Goal: Information Seeking & Learning: Find specific fact

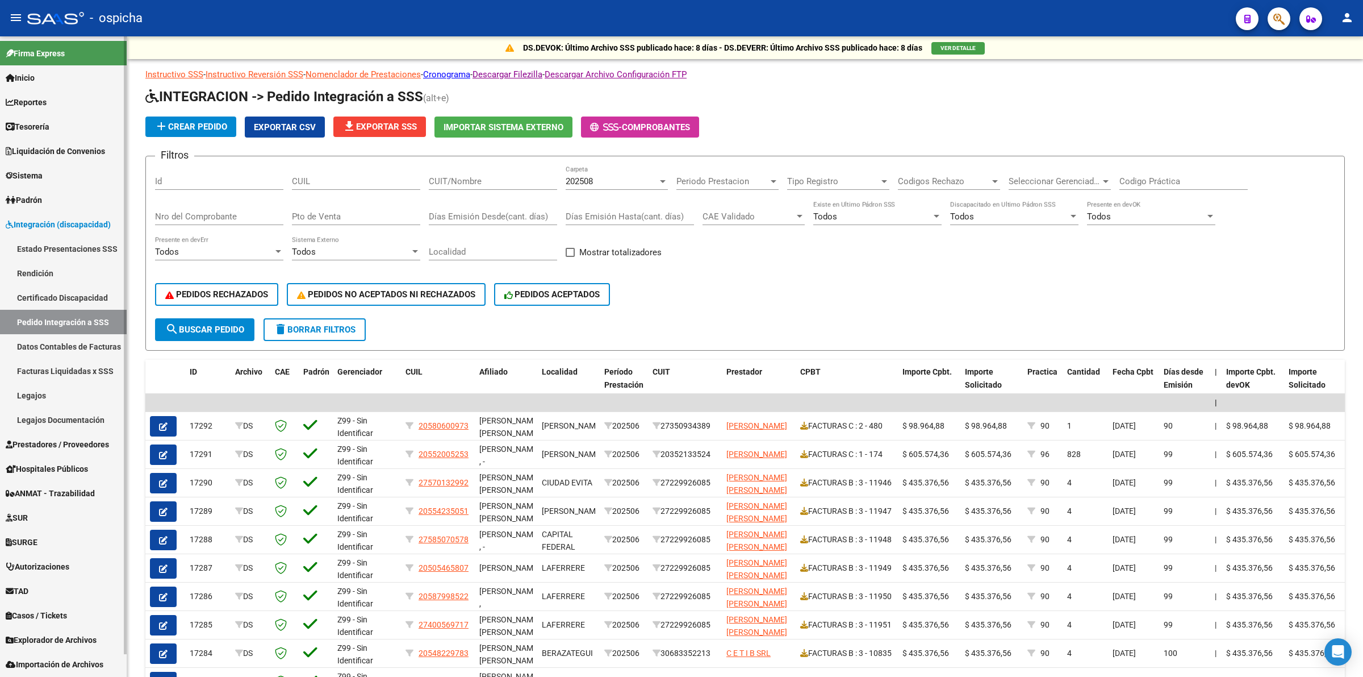
click at [77, 95] on link "Reportes" at bounding box center [63, 102] width 127 height 24
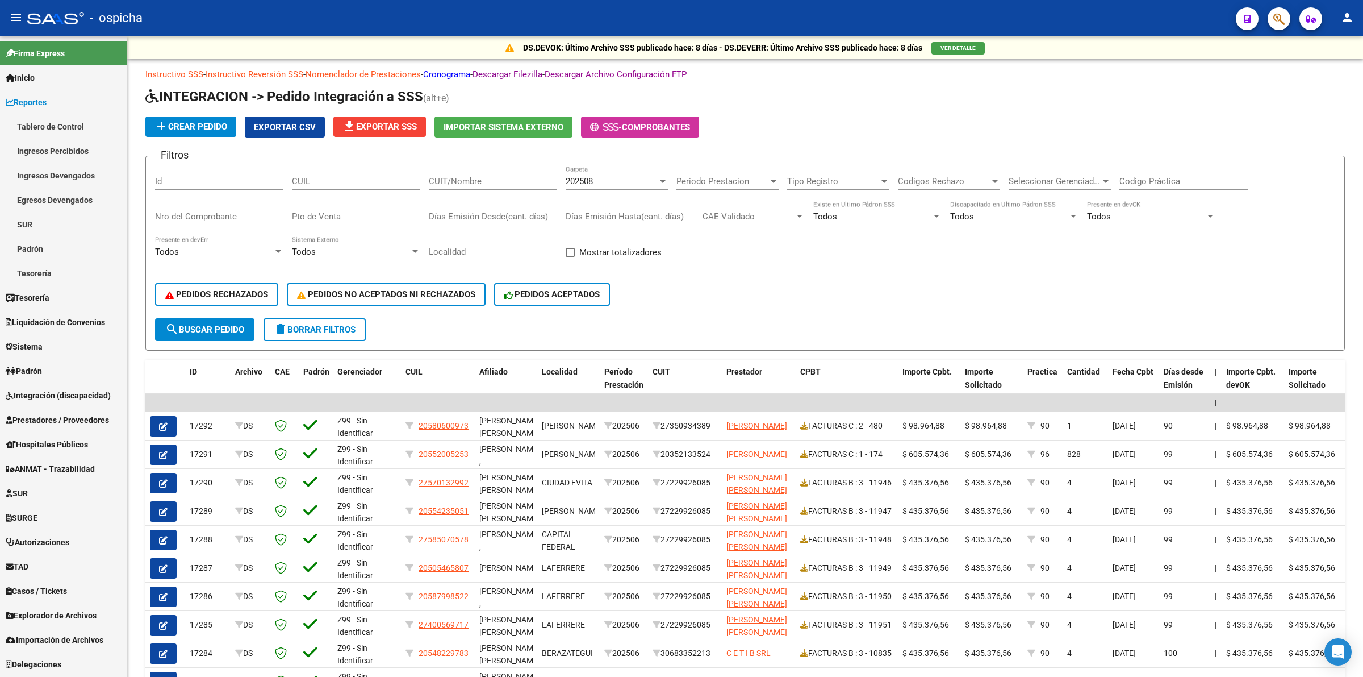
click at [78, 178] on link "Ingresos Devengados" at bounding box center [63, 175] width 127 height 24
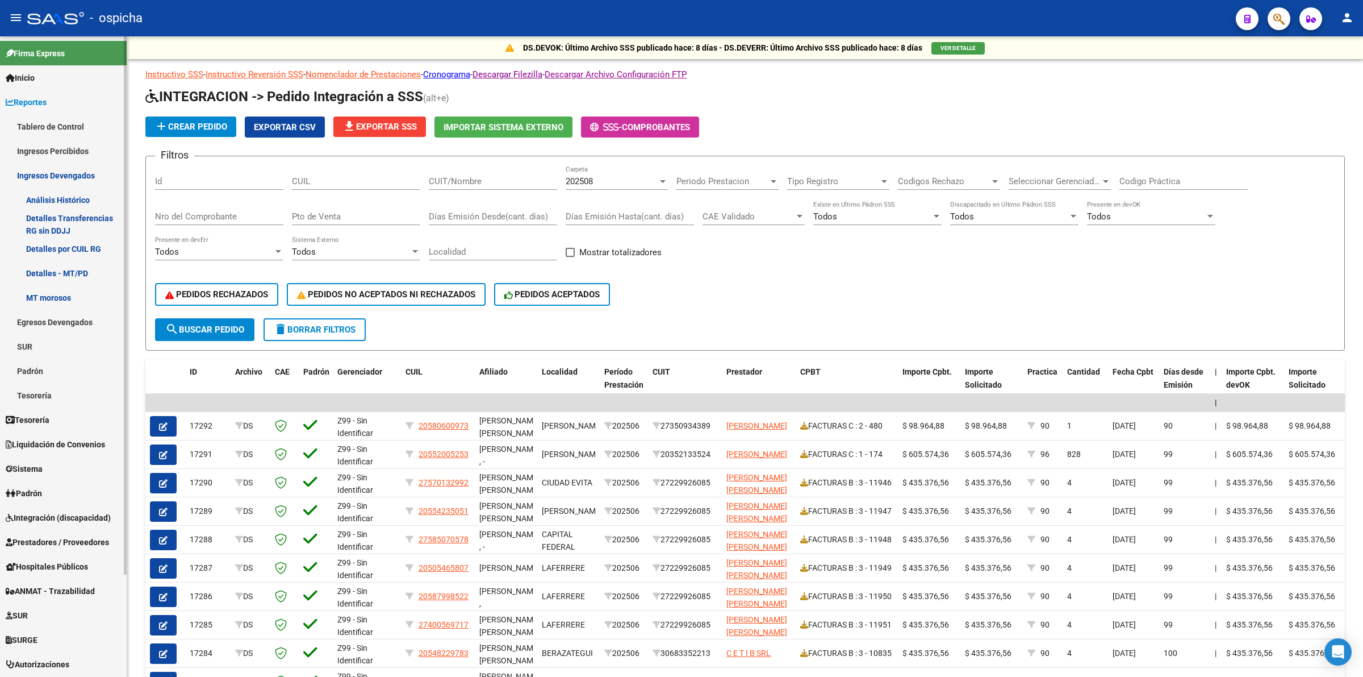
click at [75, 194] on link "Análisis Histórico" at bounding box center [63, 199] width 127 height 24
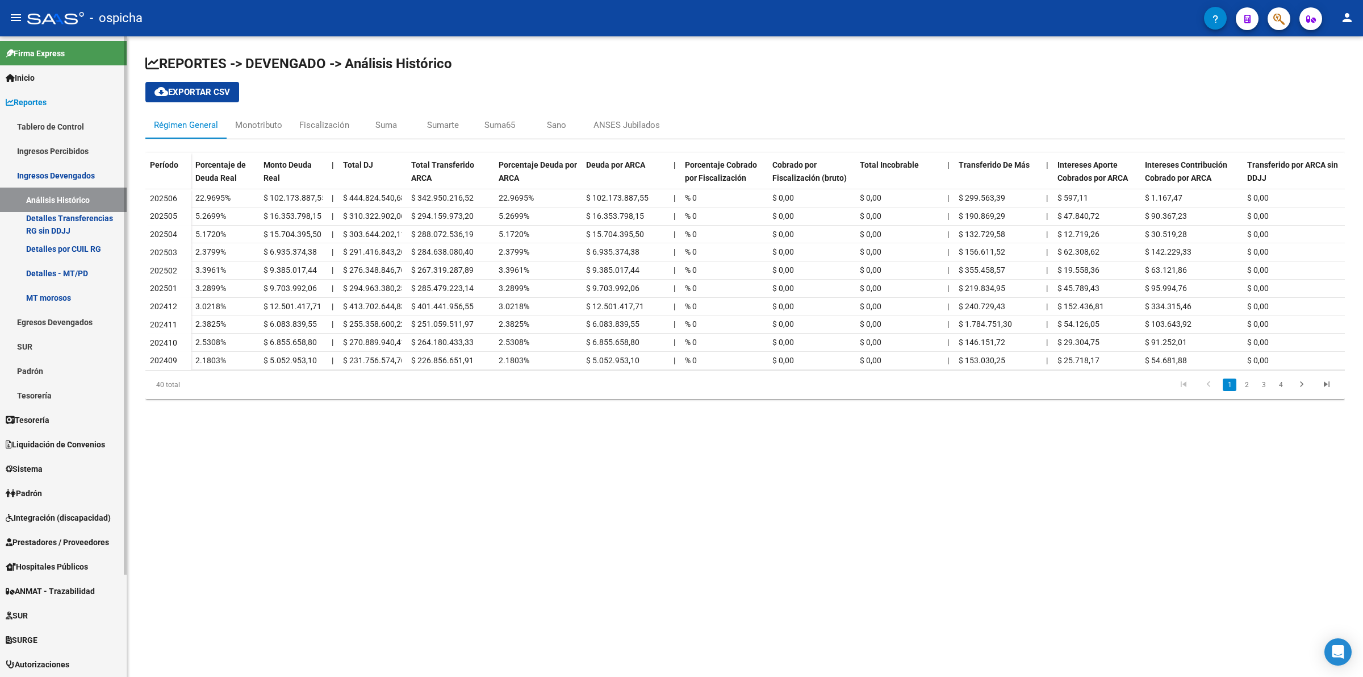
click at [84, 143] on link "Ingresos Percibidos" at bounding box center [63, 151] width 127 height 24
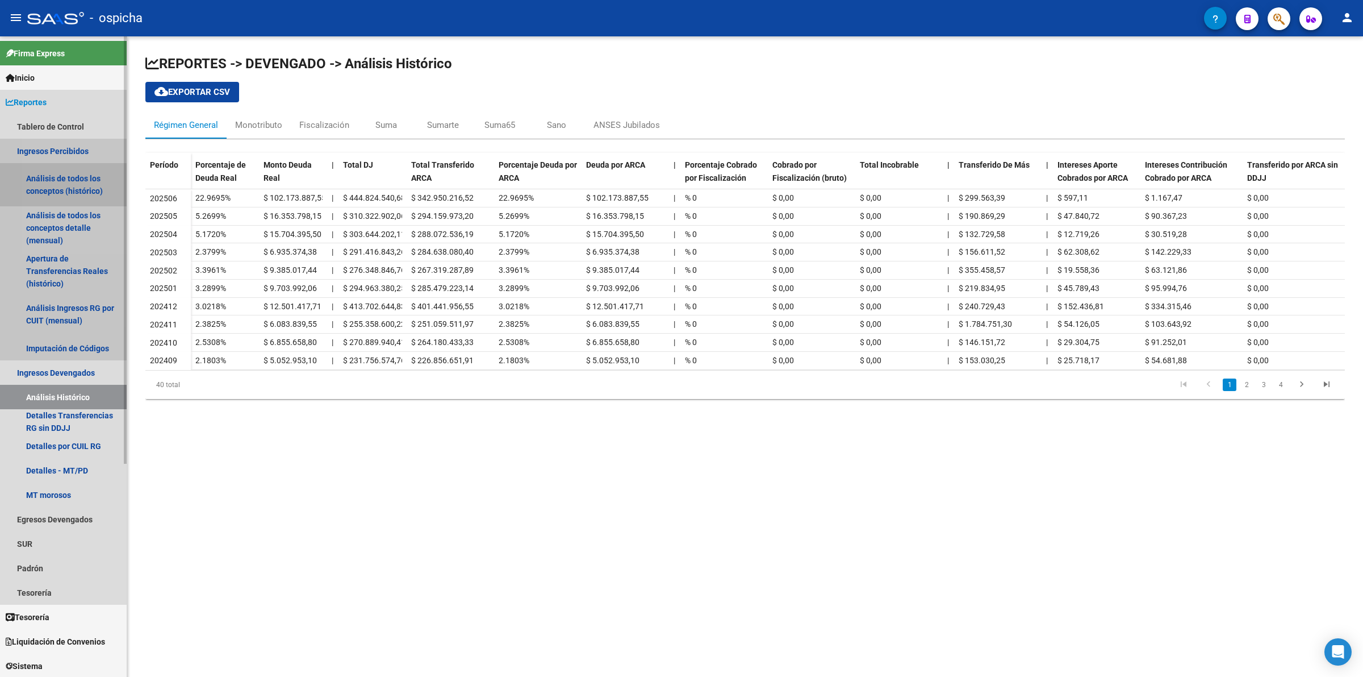
click at [83, 171] on link "Análisis de todos los conceptos (histórico)" at bounding box center [63, 184] width 127 height 43
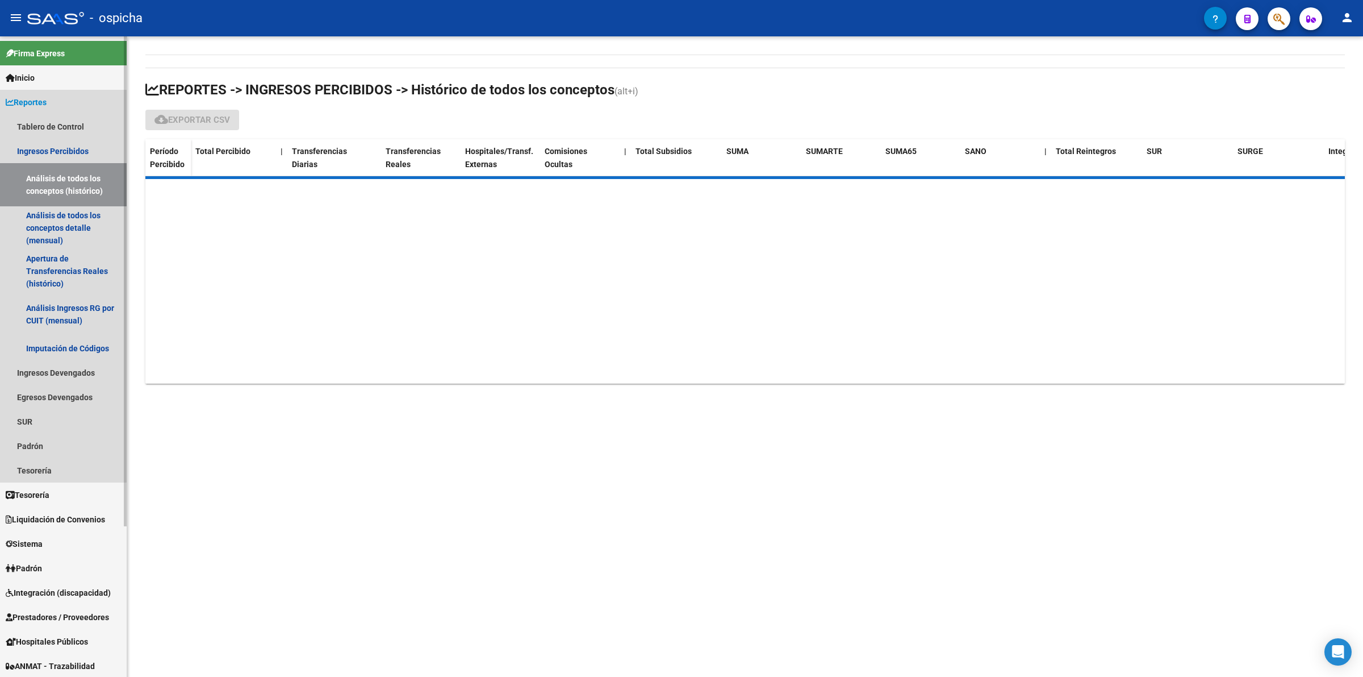
click at [60, 101] on link "Reportes" at bounding box center [63, 102] width 127 height 24
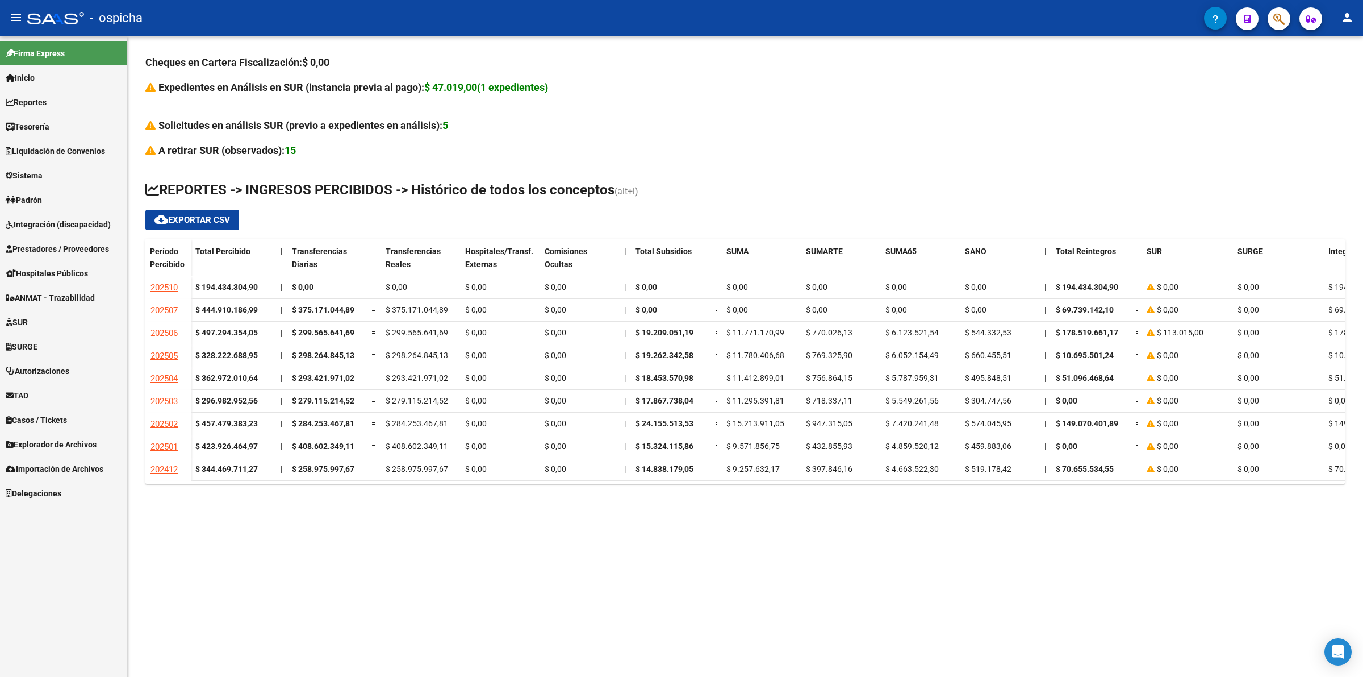
click at [92, 250] on span "Prestadores / Proveedores" at bounding box center [57, 249] width 103 height 12
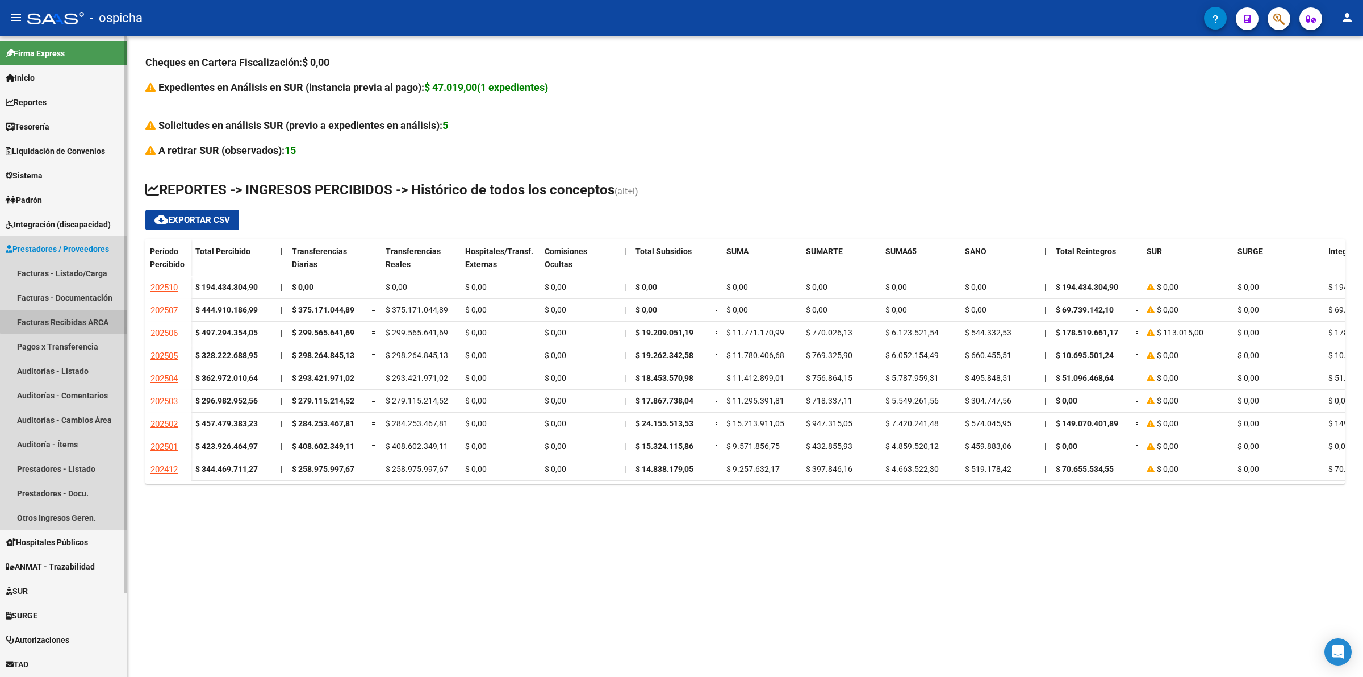
click at [88, 318] on link "Facturas Recibidas ARCA" at bounding box center [63, 322] width 127 height 24
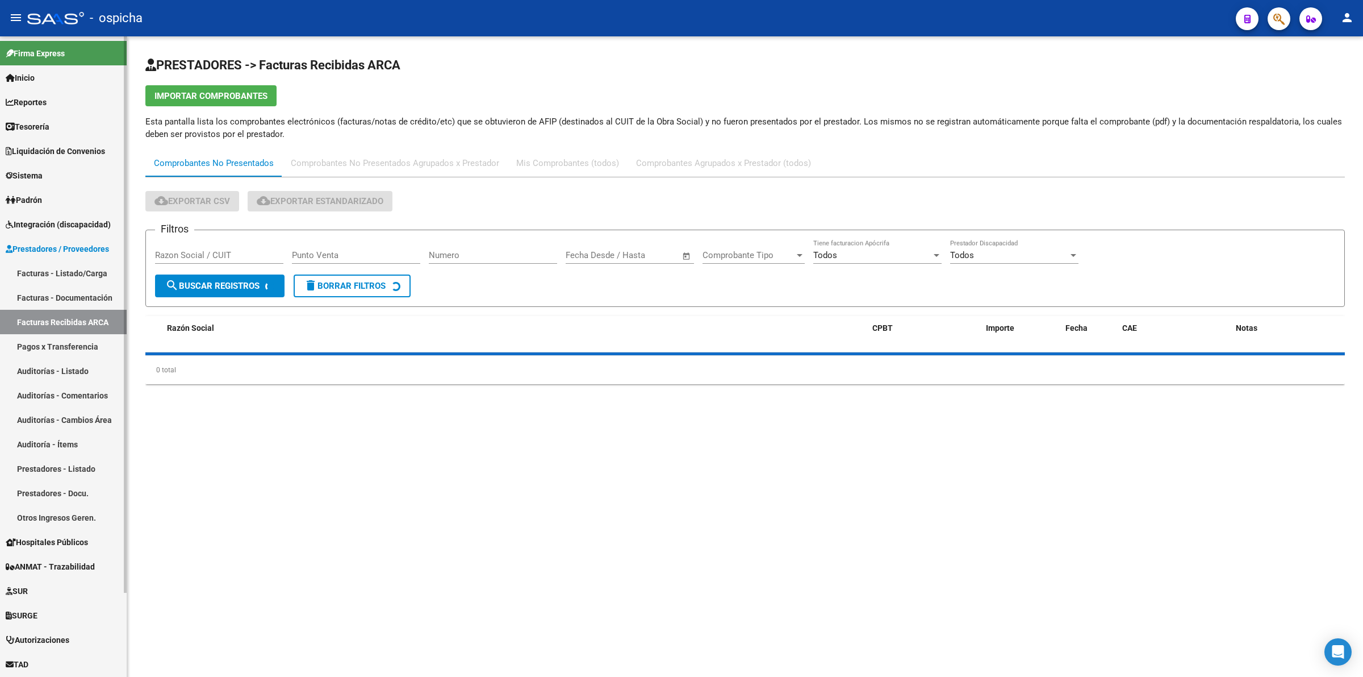
click at [93, 248] on span "Prestadores / Proveedores" at bounding box center [57, 249] width 103 height 12
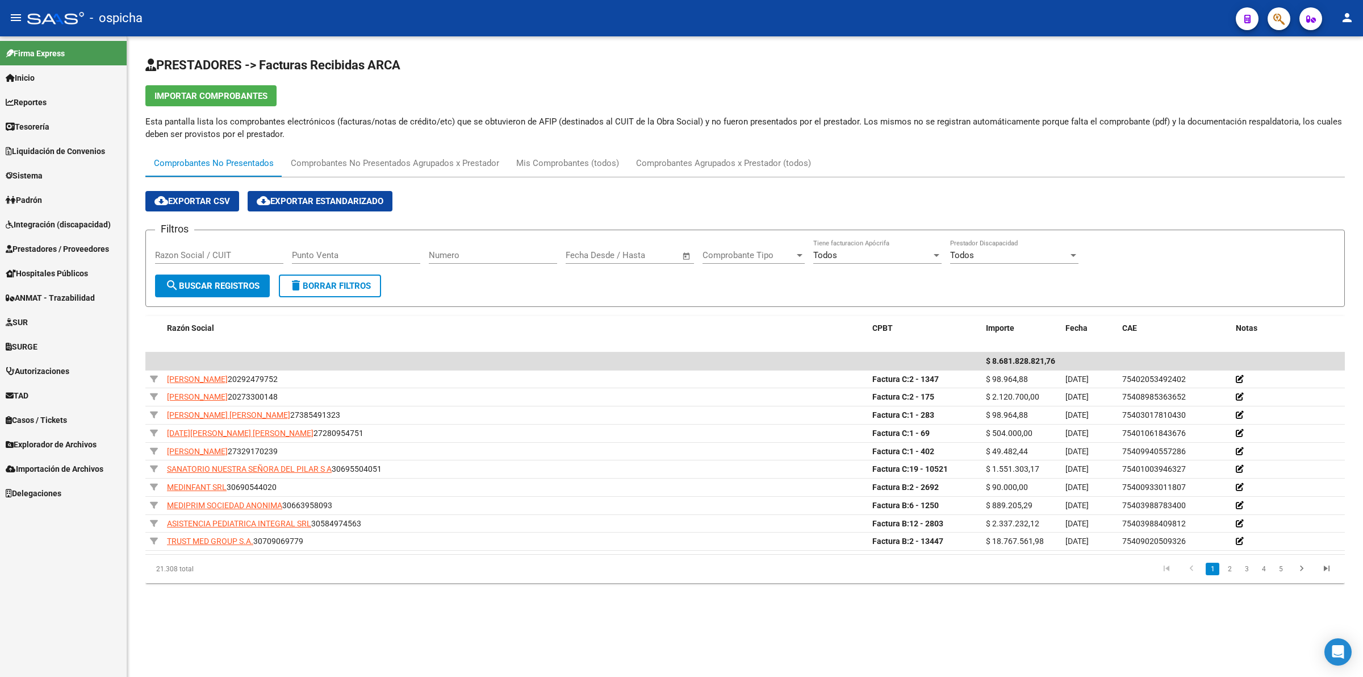
click at [1230, 574] on link "2" at bounding box center [1230, 568] width 14 height 12
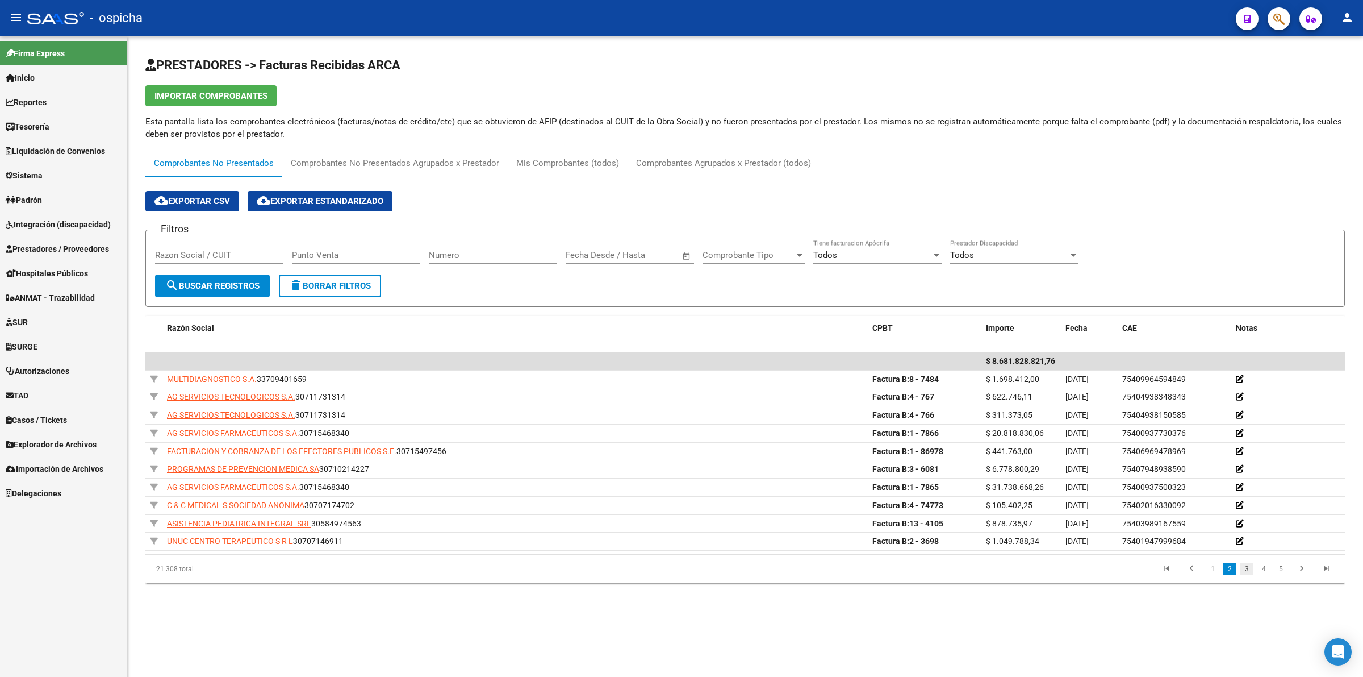
click at [1248, 568] on link "3" at bounding box center [1247, 568] width 14 height 12
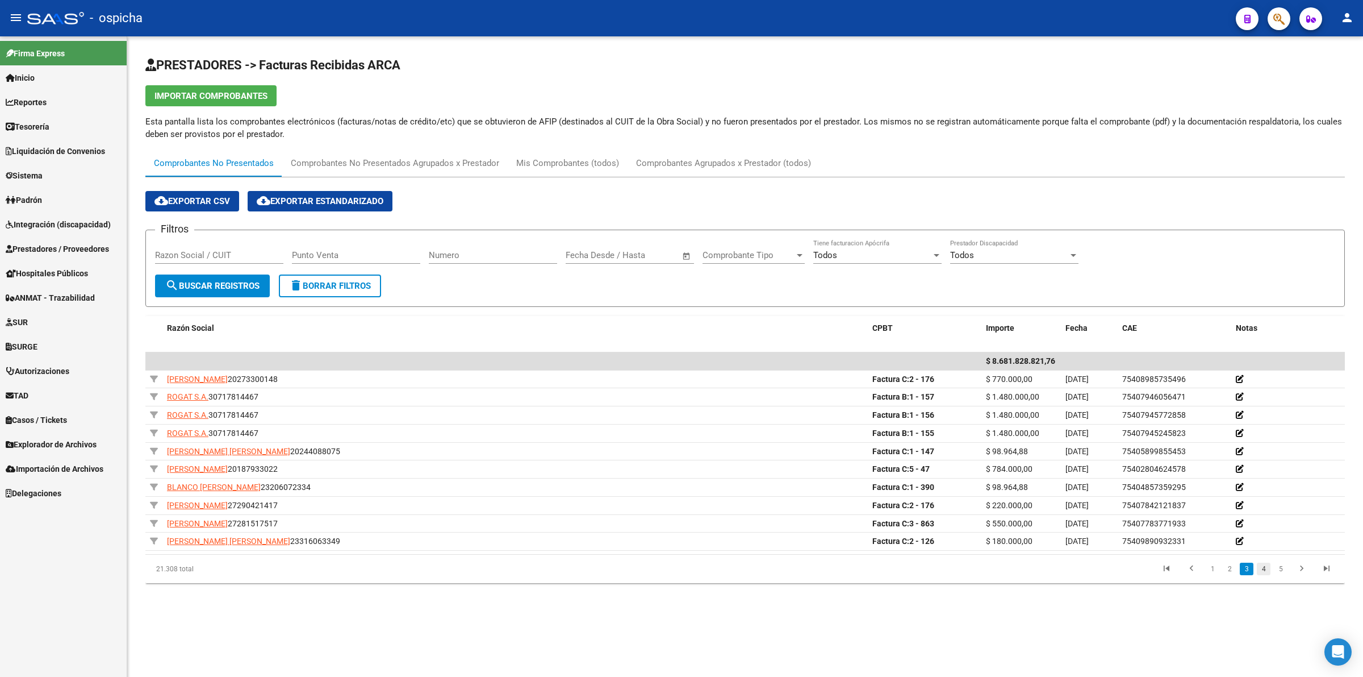
click at [1267, 566] on link "4" at bounding box center [1264, 568] width 14 height 12
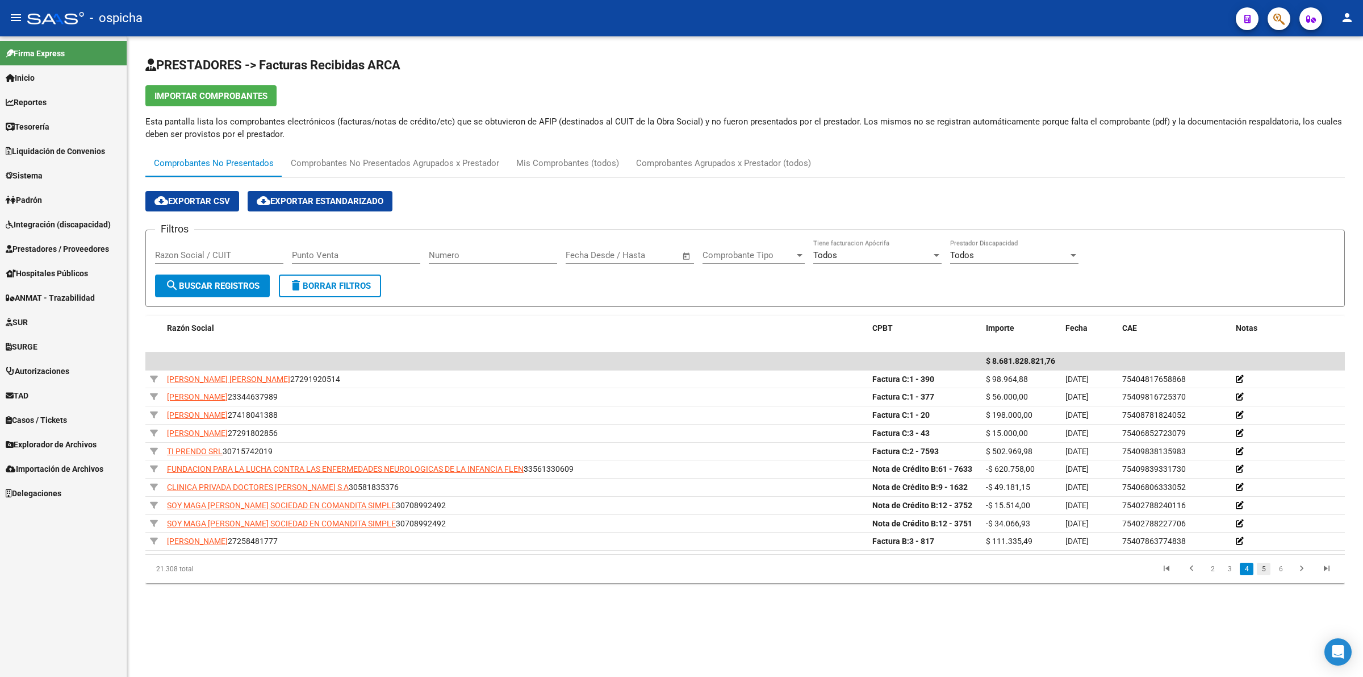
click at [1270, 571] on link "5" at bounding box center [1264, 568] width 14 height 12
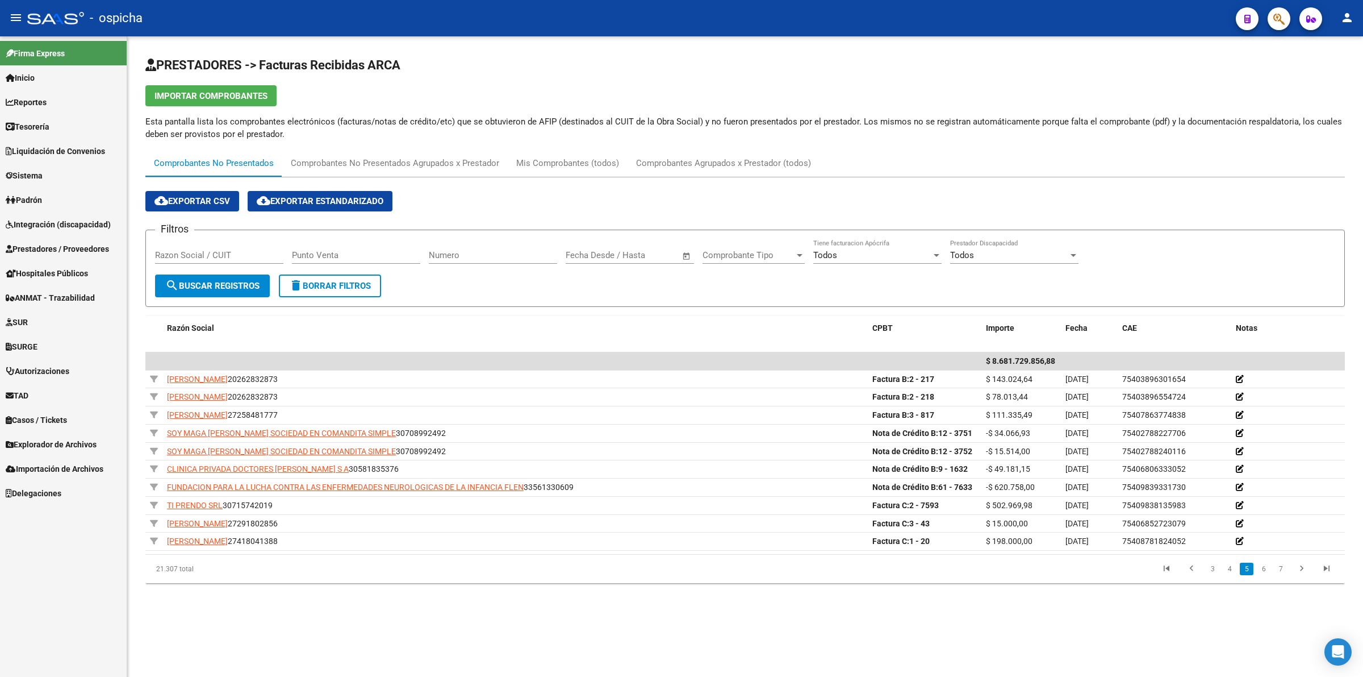
click at [1269, 571] on link "6" at bounding box center [1264, 568] width 14 height 12
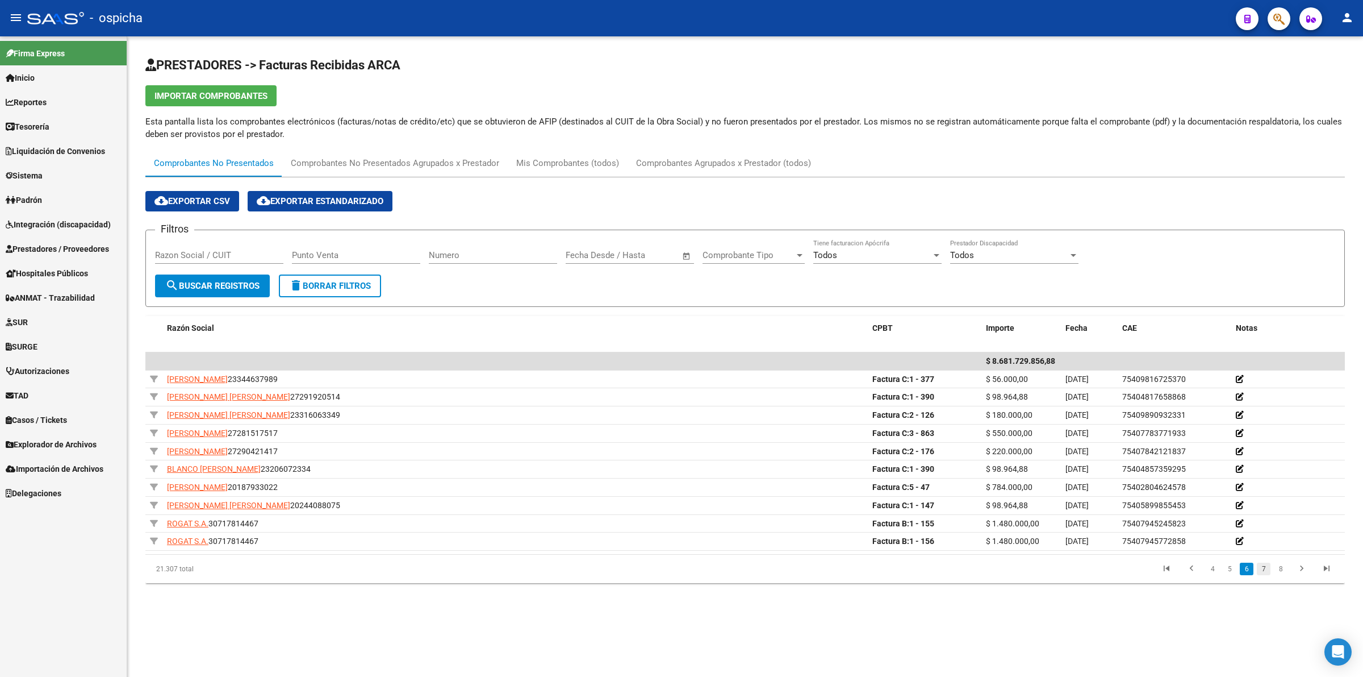
click at [1263, 570] on link "7" at bounding box center [1264, 568] width 14 height 12
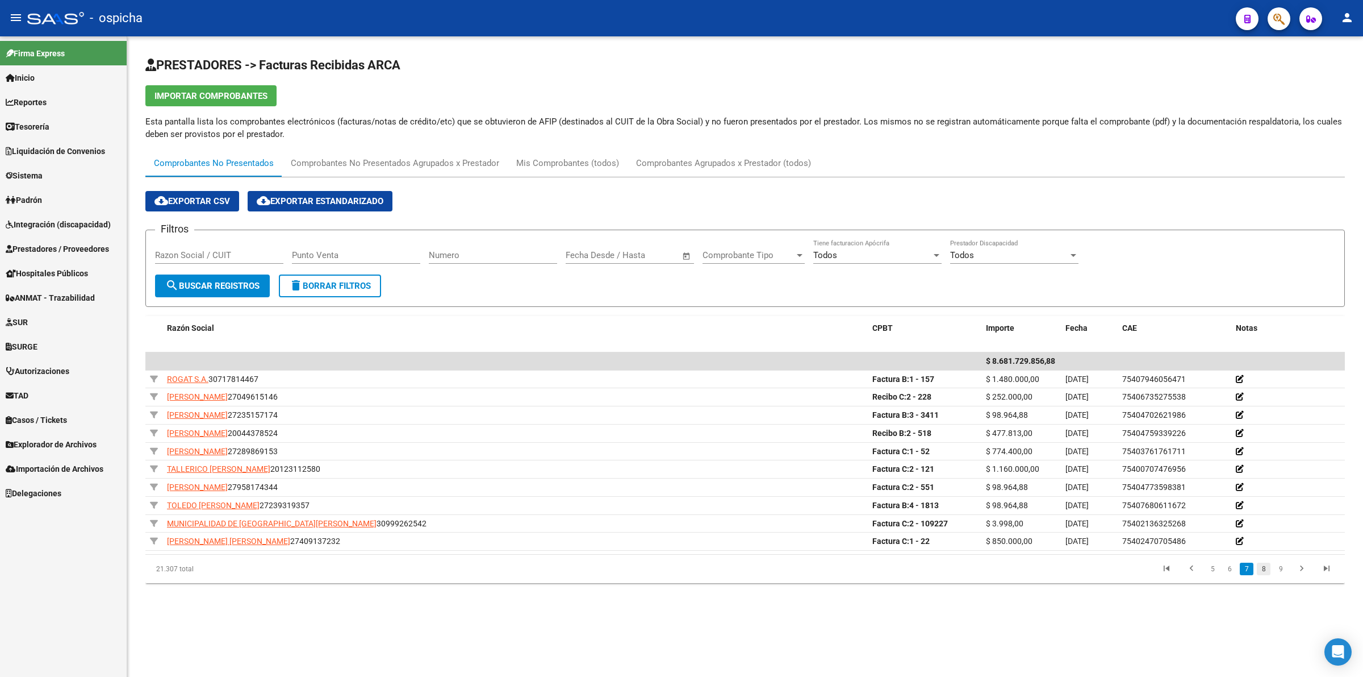
click at [1263, 569] on link "8" at bounding box center [1264, 568] width 14 height 12
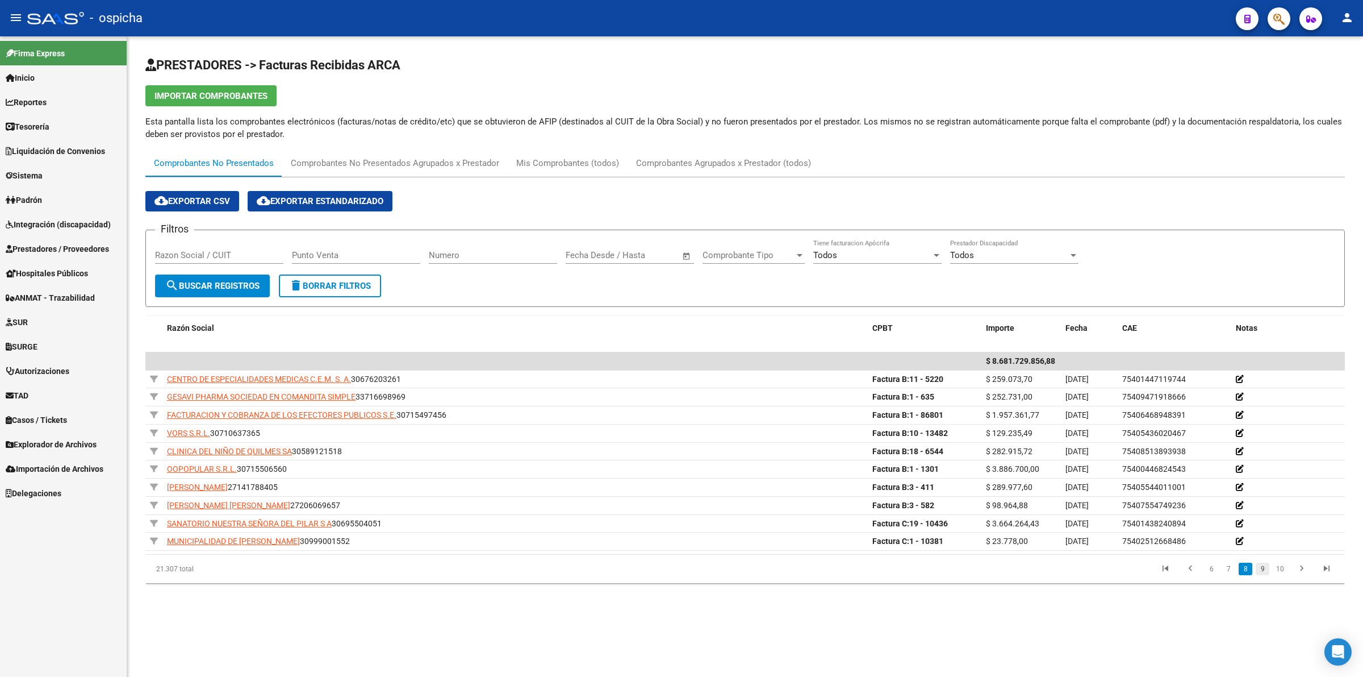
click at [1259, 571] on link "9" at bounding box center [1263, 568] width 14 height 12
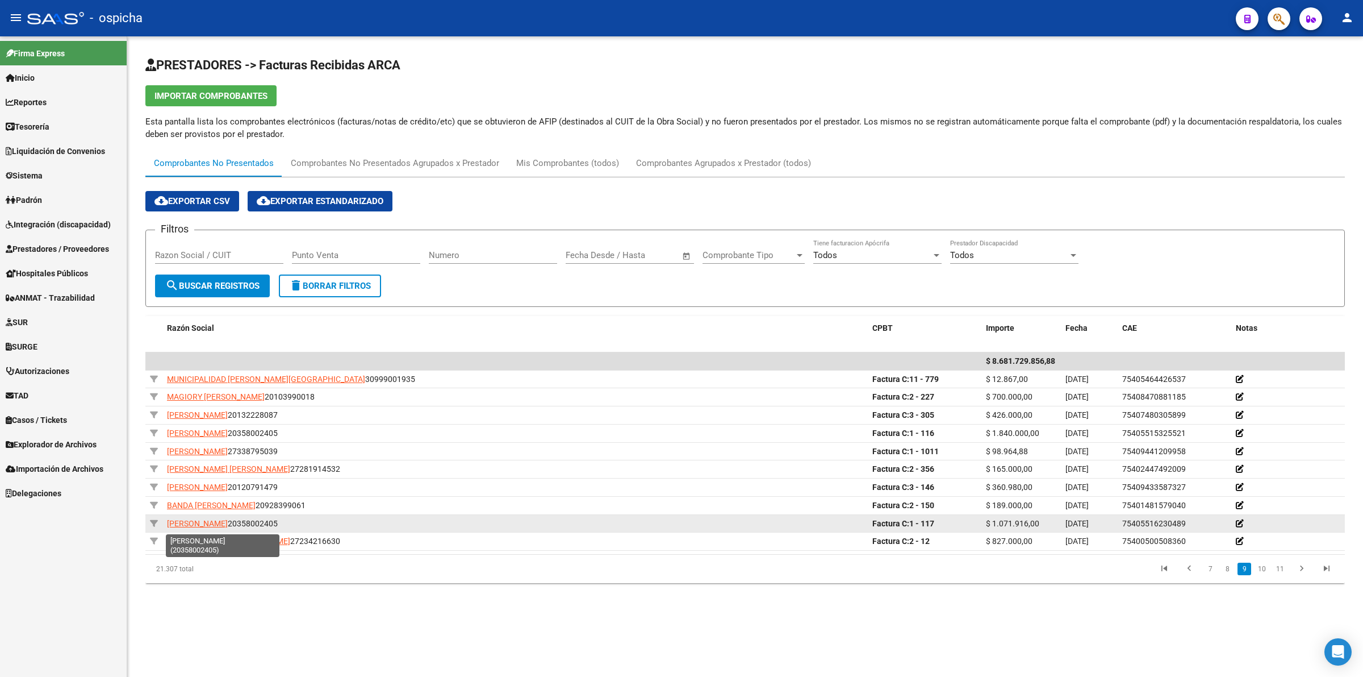
click at [228, 528] on app-link-go-to "[PERSON_NAME]" at bounding box center [197, 523] width 61 height 13
click at [228, 527] on span "[PERSON_NAME]" at bounding box center [197, 523] width 61 height 9
copy span "[PERSON_NAME]"
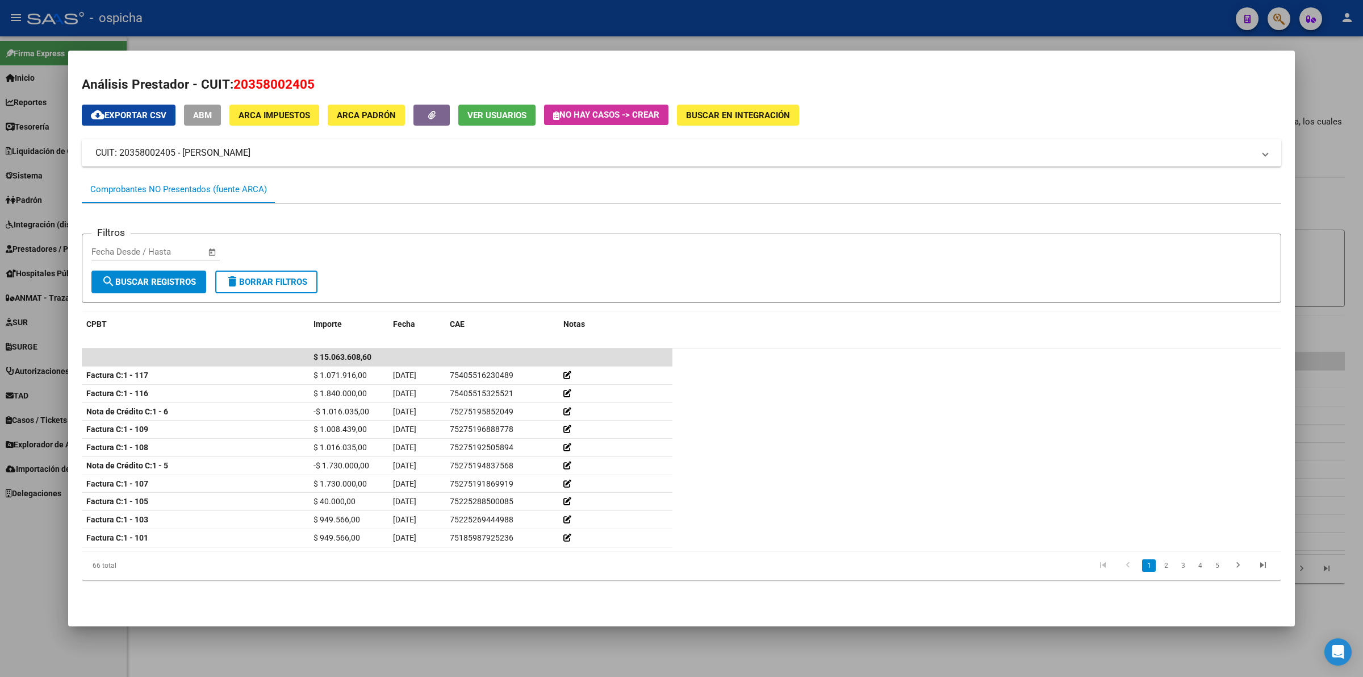
click at [1344, 207] on div at bounding box center [681, 338] width 1363 height 677
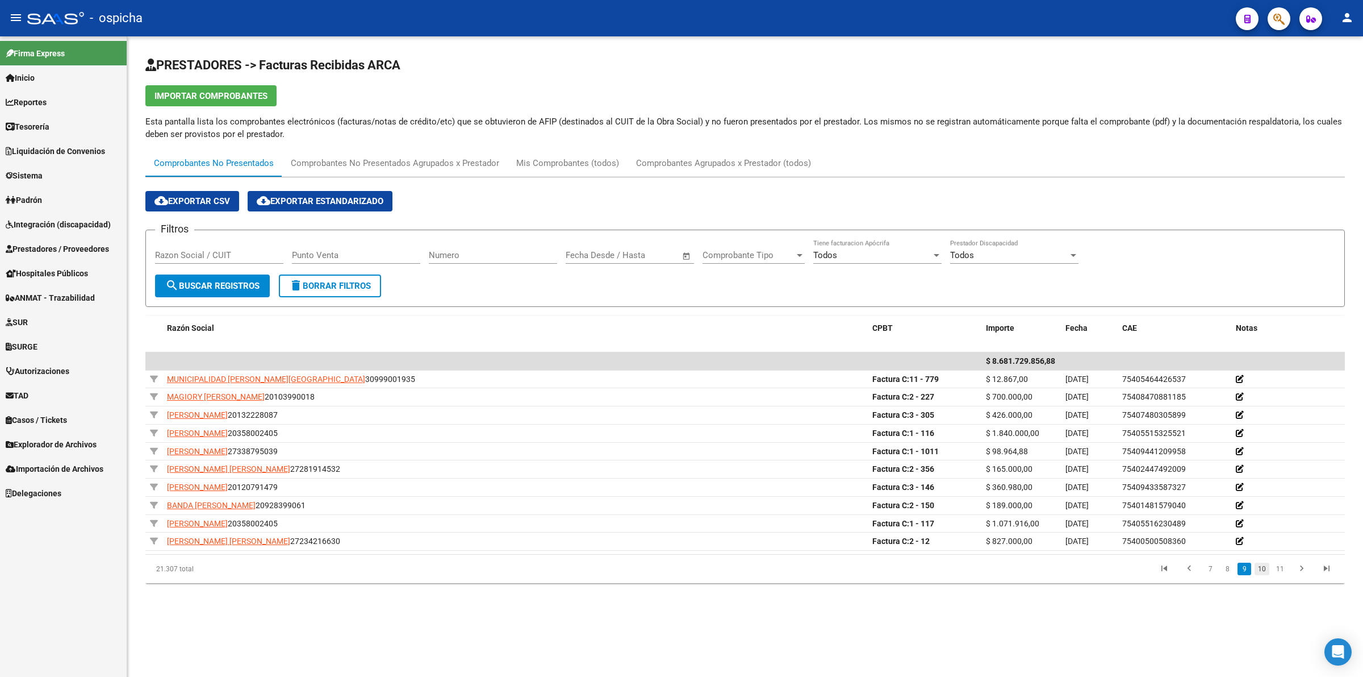
click at [1263, 574] on link "10" at bounding box center [1262, 568] width 15 height 12
click at [1270, 564] on link "11" at bounding box center [1262, 568] width 15 height 12
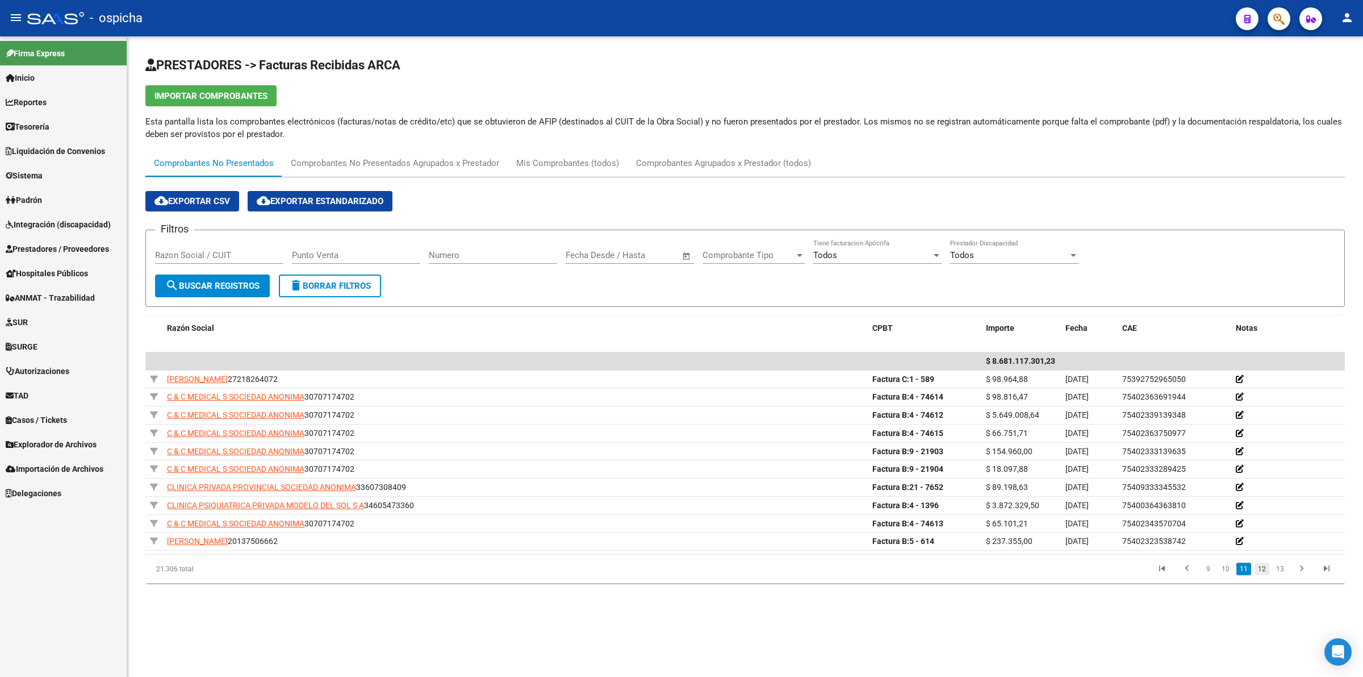
click at [1268, 566] on link "12" at bounding box center [1262, 568] width 15 height 12
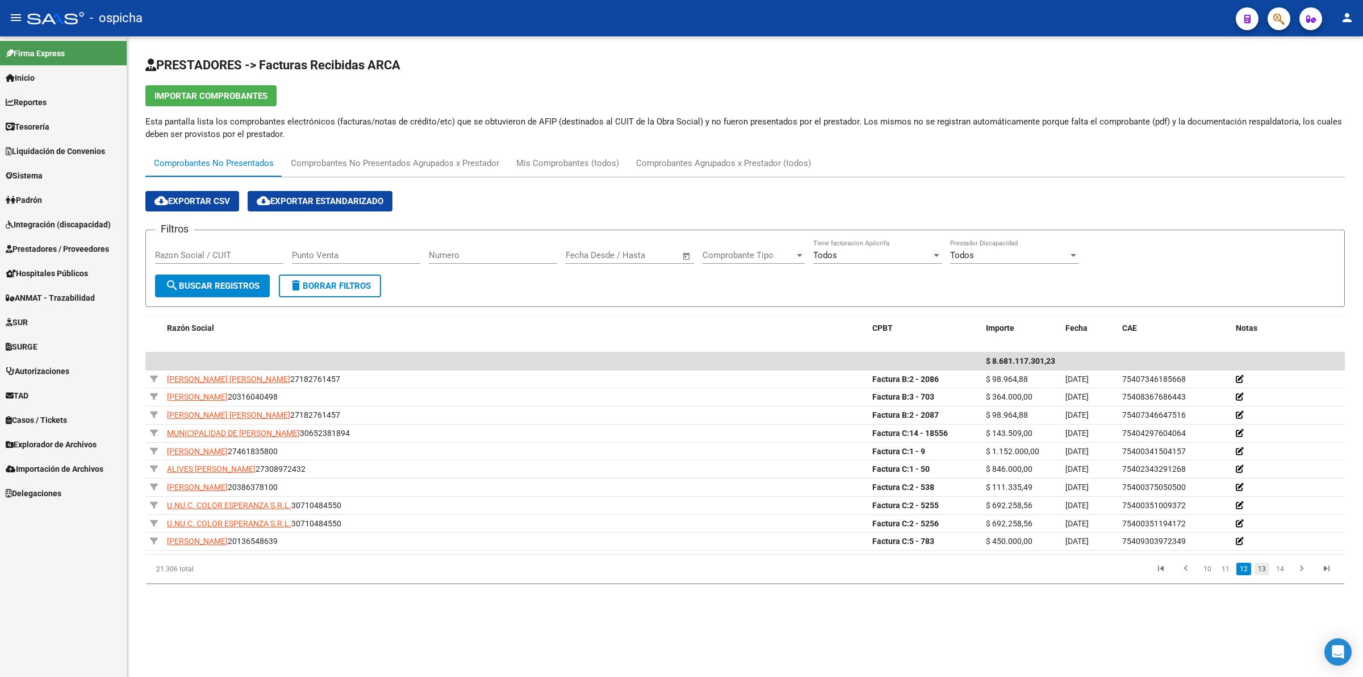
click at [1262, 567] on link "13" at bounding box center [1262, 568] width 15 height 12
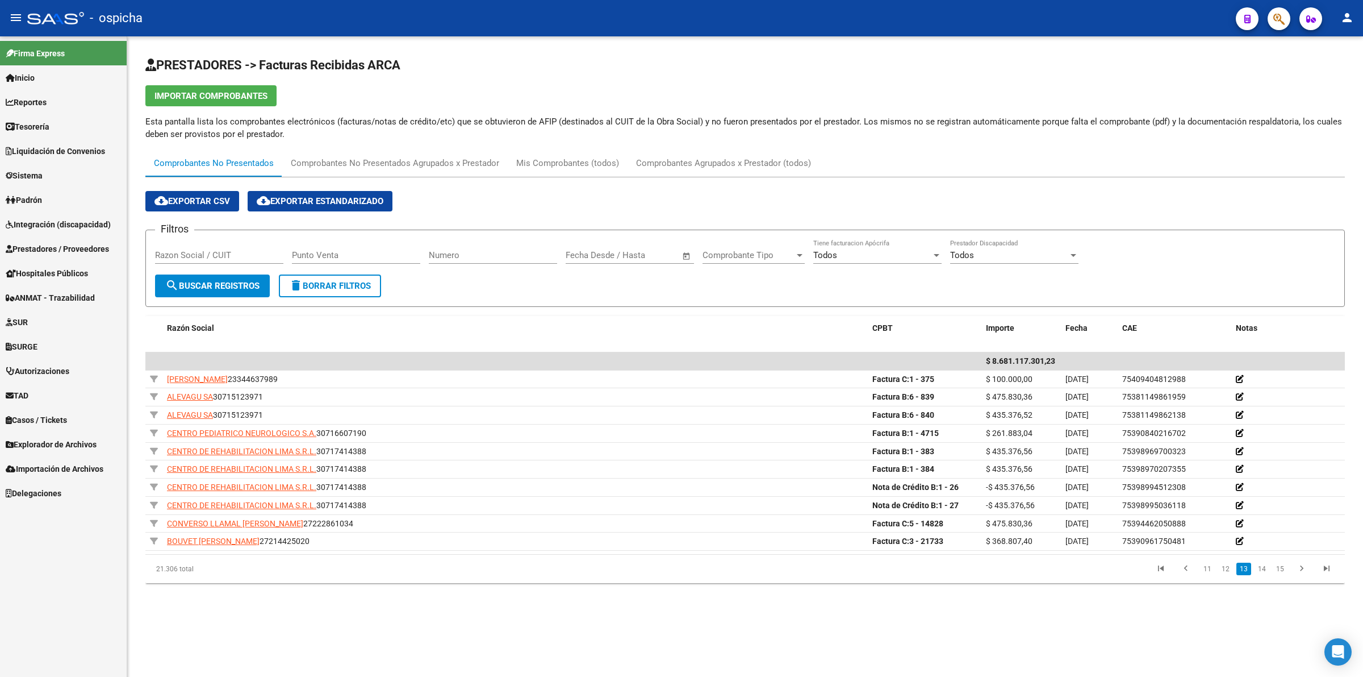
click at [1271, 567] on li "15" at bounding box center [1280, 568] width 18 height 19
click at [1269, 566] on link "14" at bounding box center [1262, 568] width 15 height 12
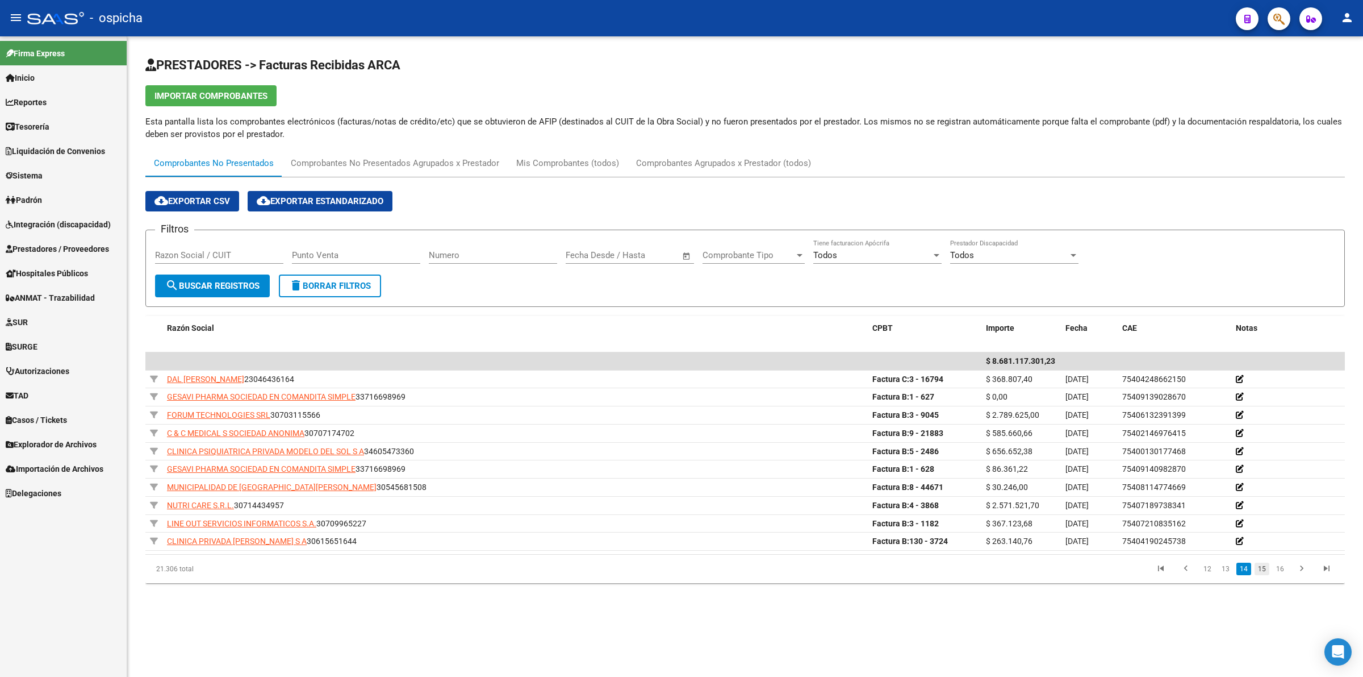
click at [1266, 574] on link "15" at bounding box center [1262, 568] width 15 height 12
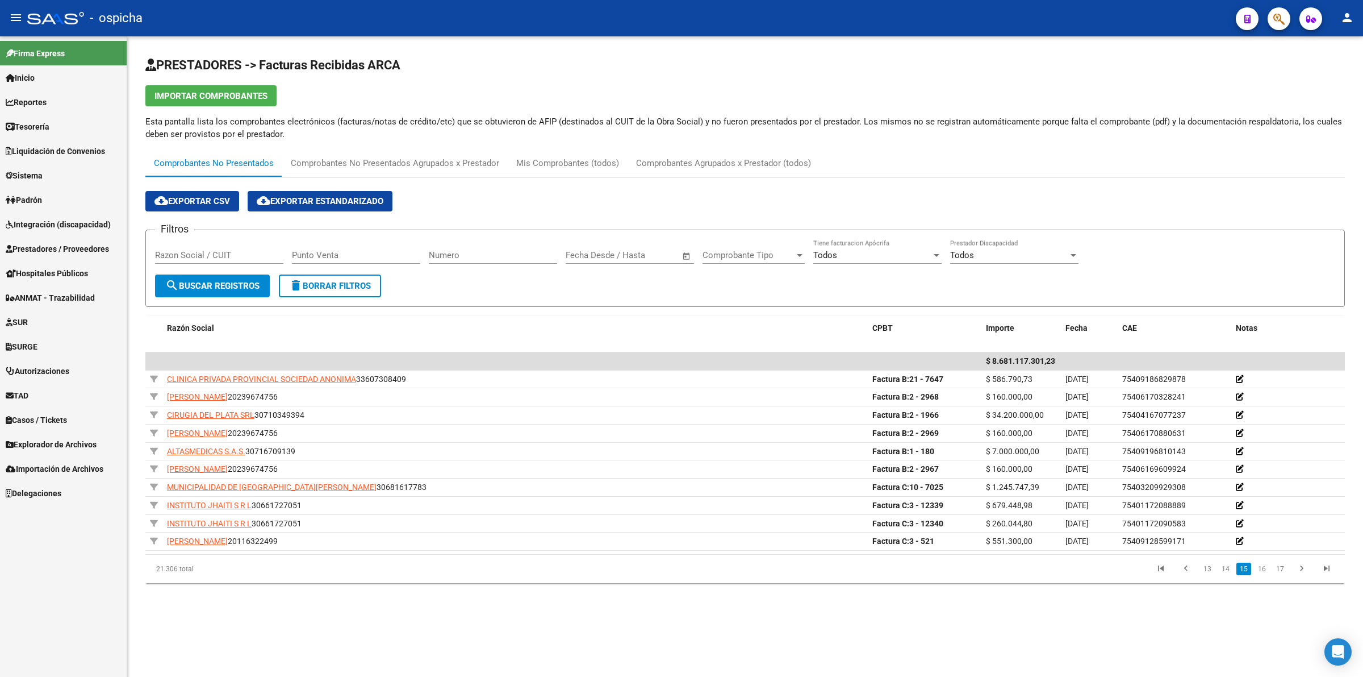
click at [1271, 571] on li "17" at bounding box center [1280, 568] width 18 height 19
click at [1268, 572] on link "16" at bounding box center [1262, 568] width 15 height 12
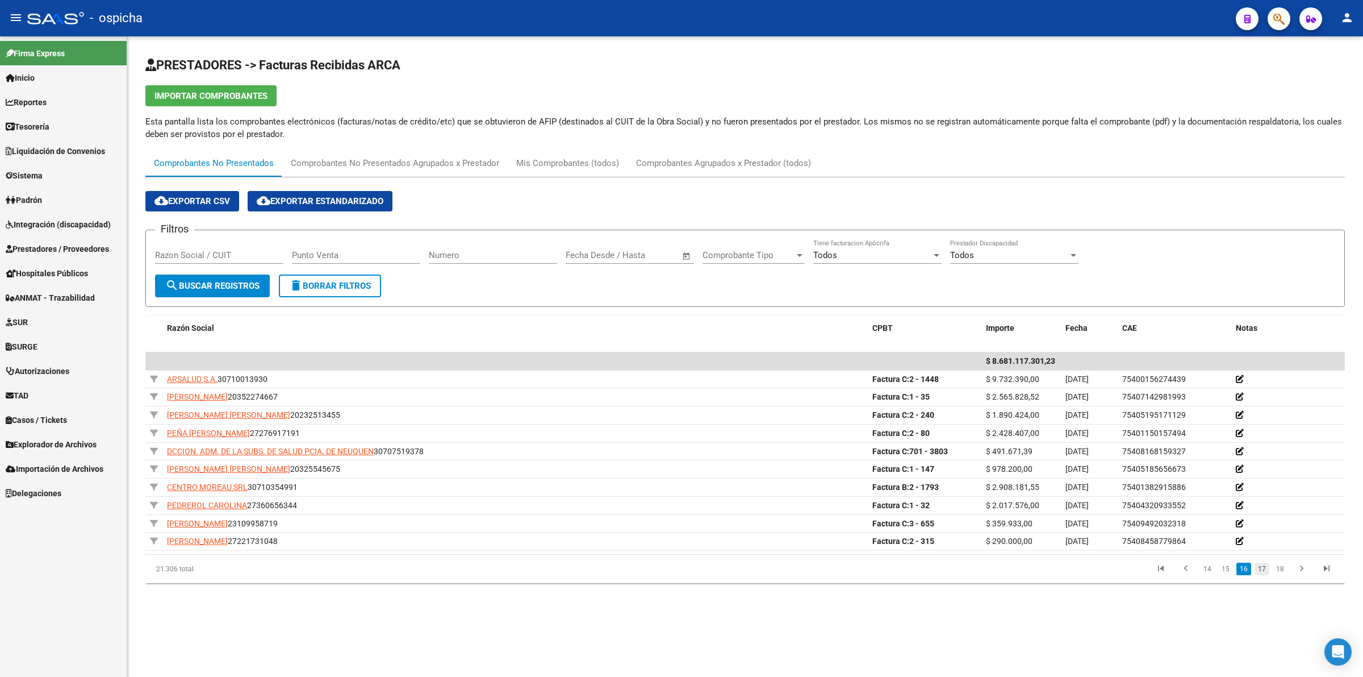
click at [1257, 571] on link "17" at bounding box center [1262, 568] width 15 height 12
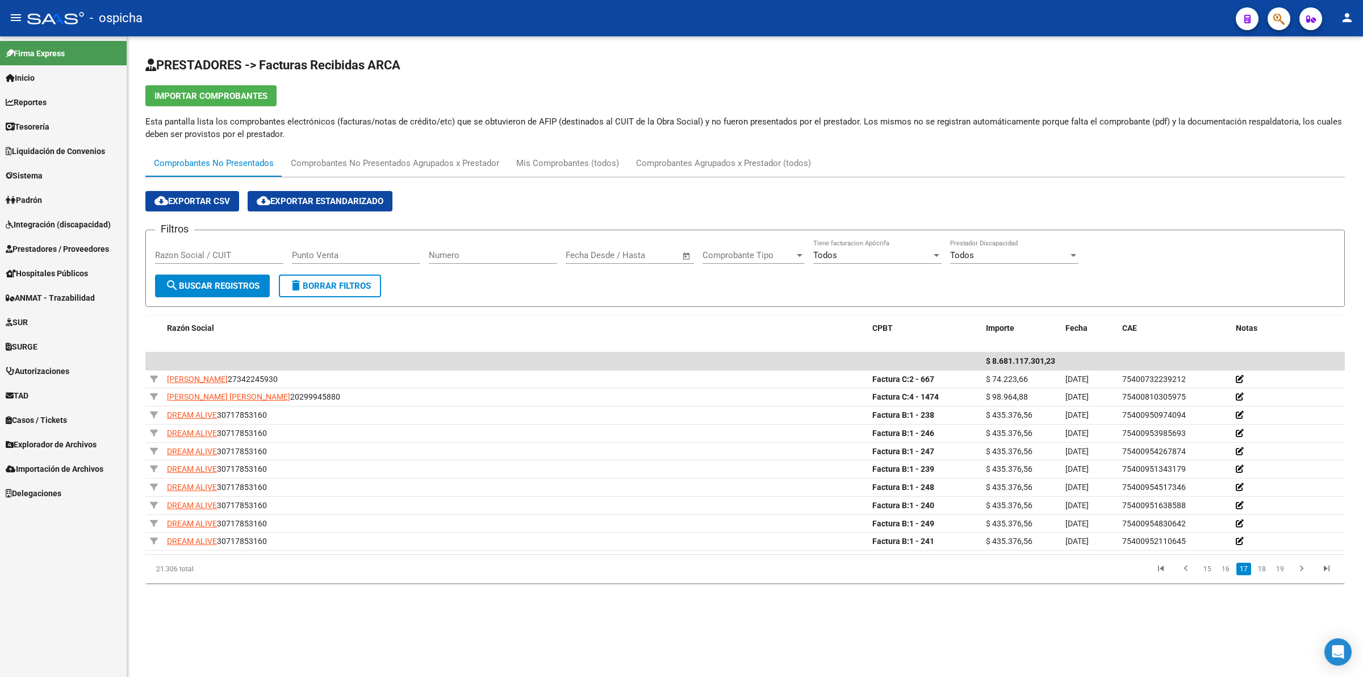
click at [244, 246] on div "Razon Social / CUIT" at bounding box center [219, 251] width 128 height 24
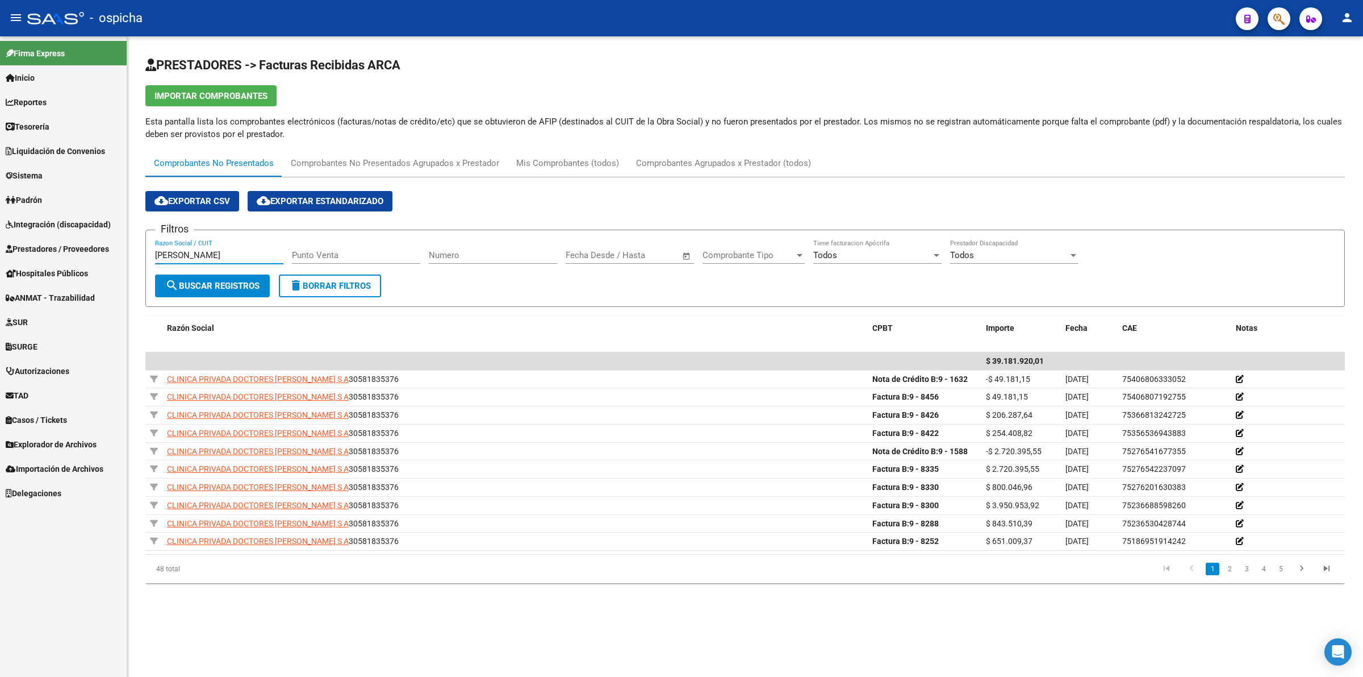
type input "[PERSON_NAME]"
click at [1231, 572] on link "2" at bounding box center [1230, 568] width 14 height 12
click at [1217, 569] on link "1" at bounding box center [1213, 568] width 14 height 12
click at [1230, 574] on link "2" at bounding box center [1230, 568] width 14 height 12
click at [1213, 569] on link "1" at bounding box center [1213, 568] width 14 height 12
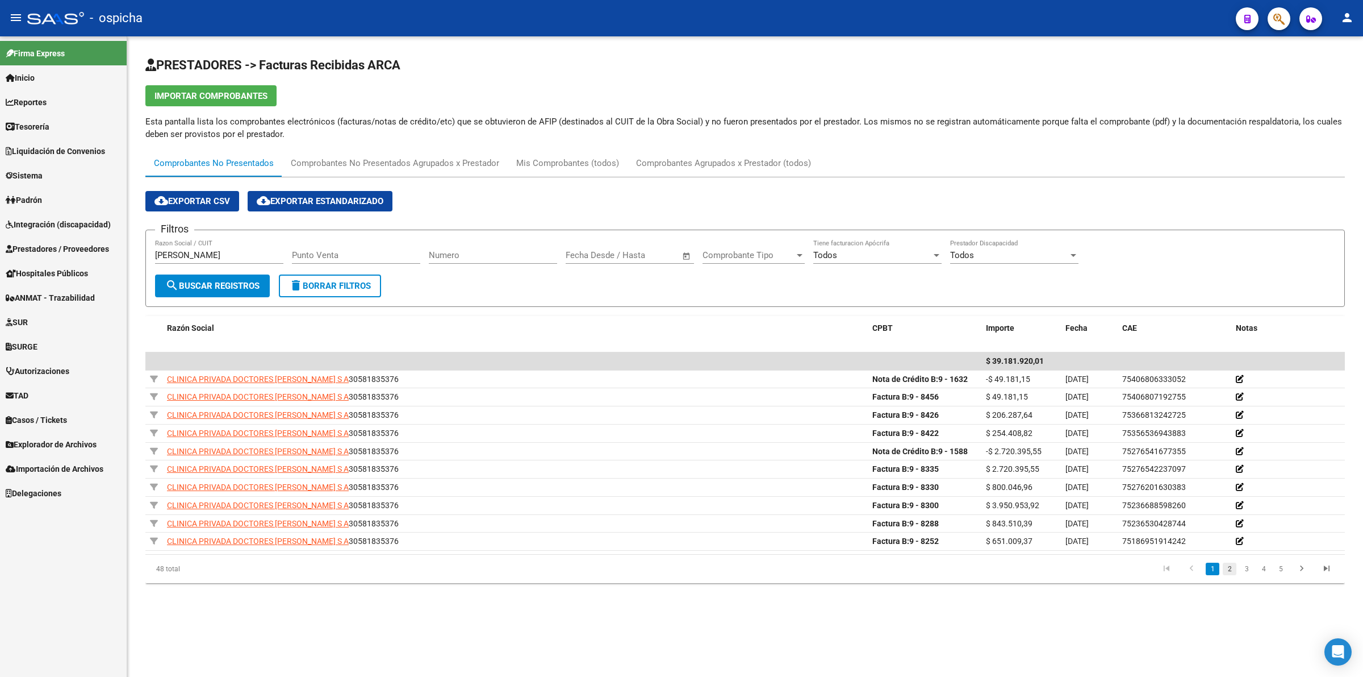
click at [1232, 571] on link "2" at bounding box center [1230, 568] width 14 height 12
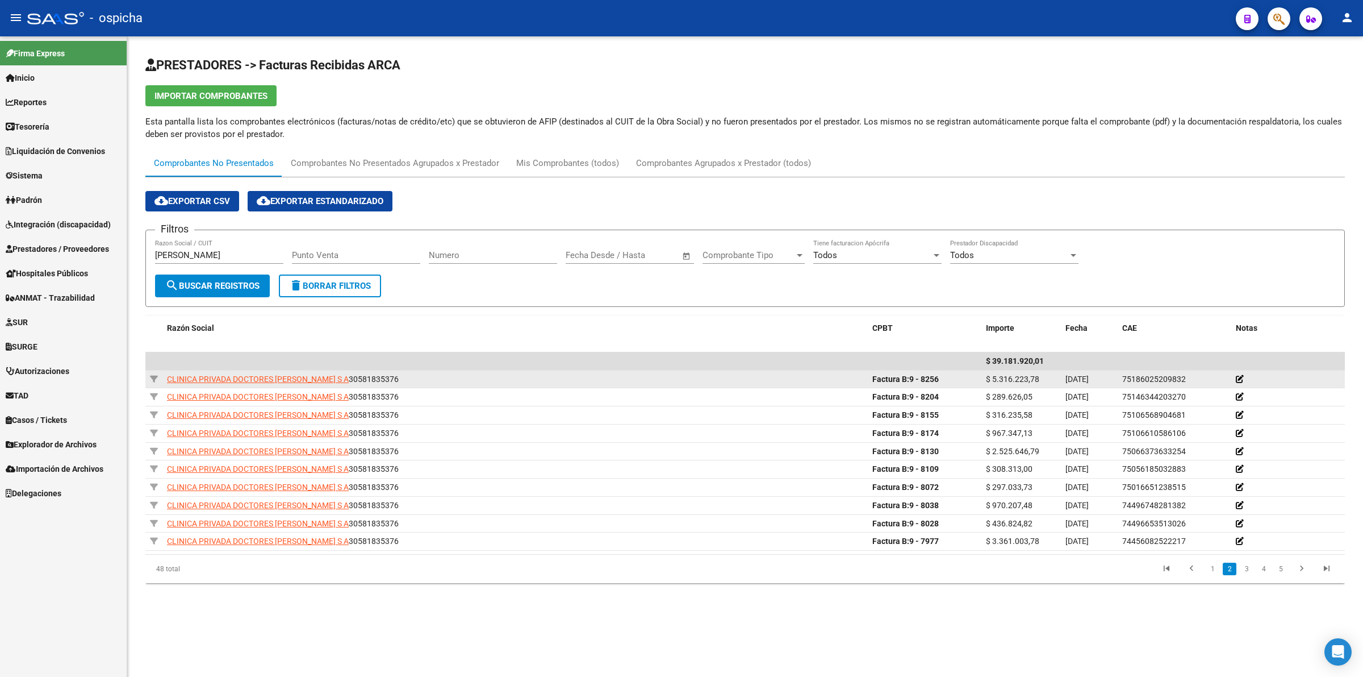
click at [419, 376] on div "CLINICA PRIVADA DOCTORES [PERSON_NAME] S A 30581835376" at bounding box center [515, 379] width 696 height 13
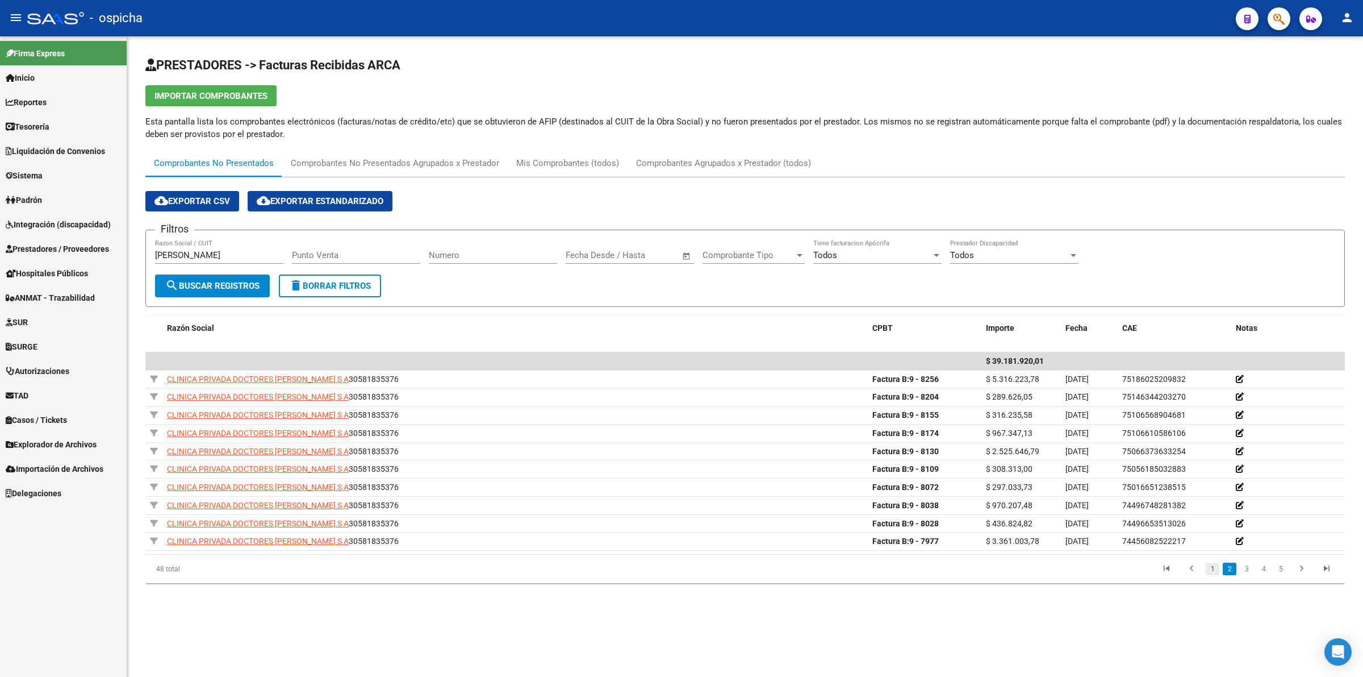
click at [1209, 567] on link "1" at bounding box center [1213, 568] width 14 height 12
click at [1230, 565] on link "2" at bounding box center [1230, 568] width 14 height 12
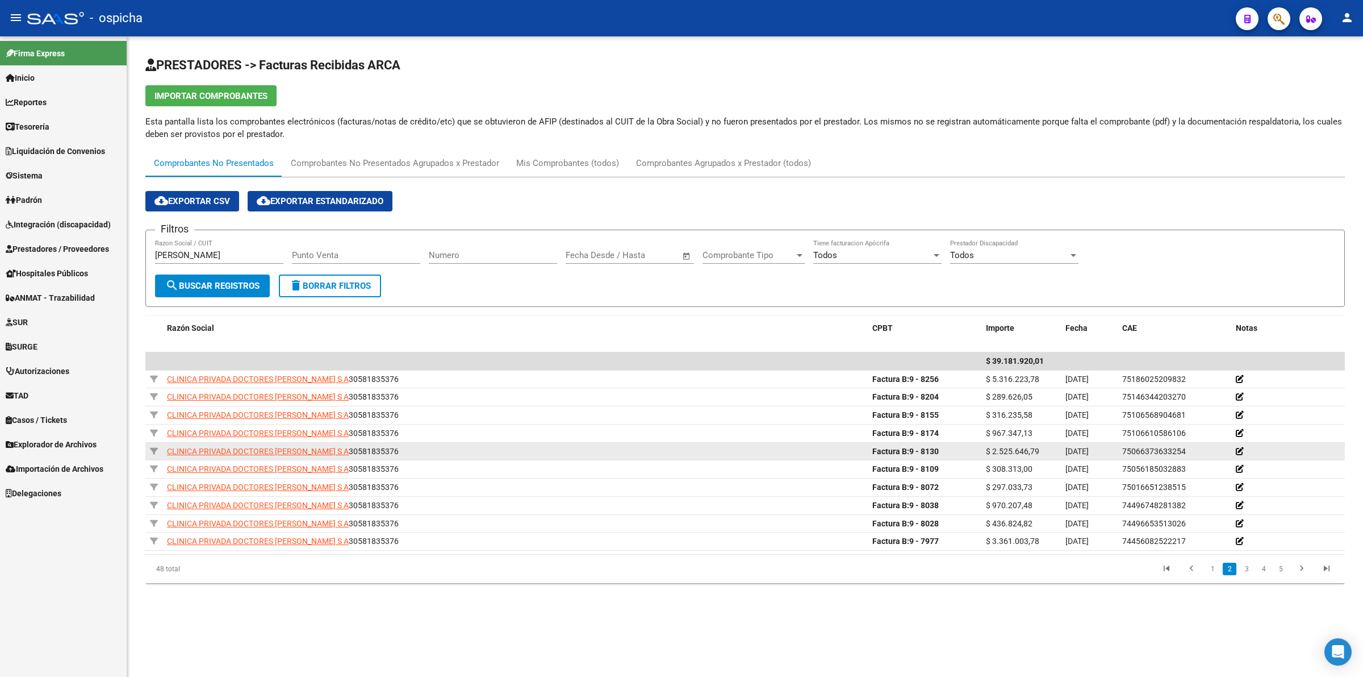
click at [1006, 443] on datatable-body-cell "$ 2.525.646,79" at bounding box center [1022, 452] width 80 height 18
click at [1012, 448] on span "$ 2.525.646,79" at bounding box center [1012, 451] width 53 height 9
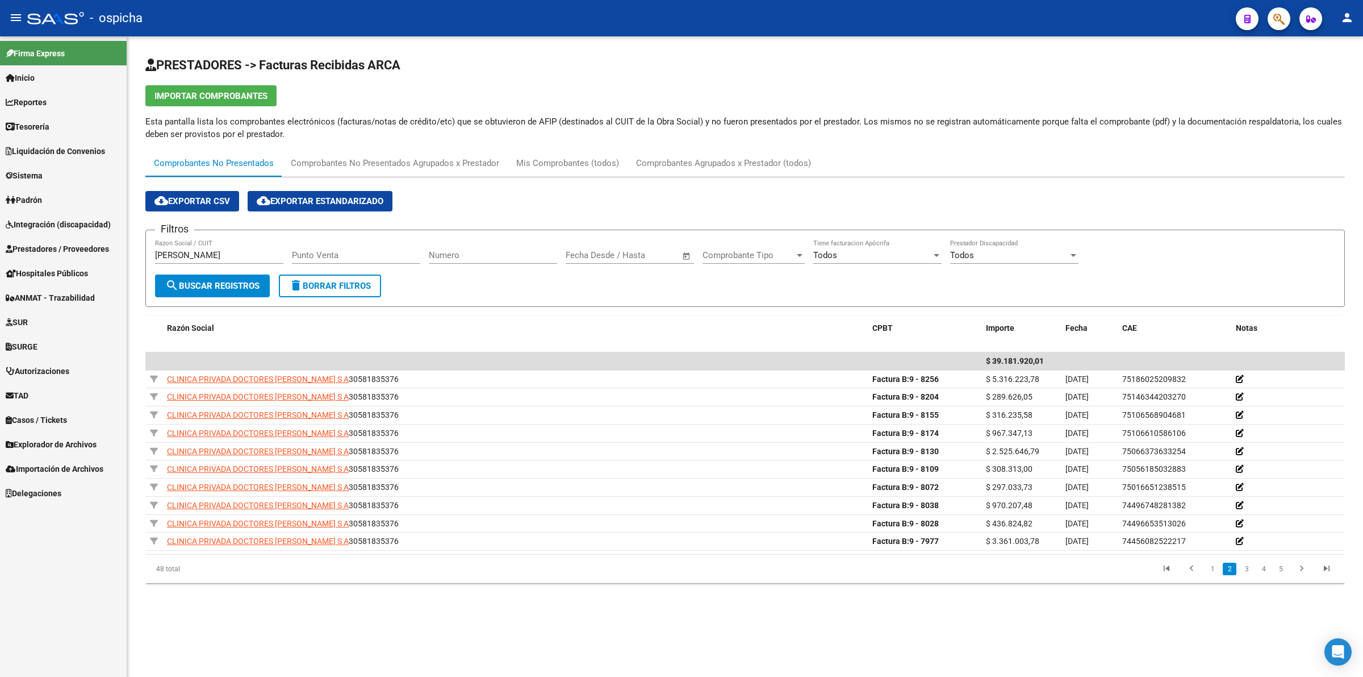
click at [1213, 570] on link "1" at bounding box center [1213, 568] width 14 height 12
